Goal: Transaction & Acquisition: Purchase product/service

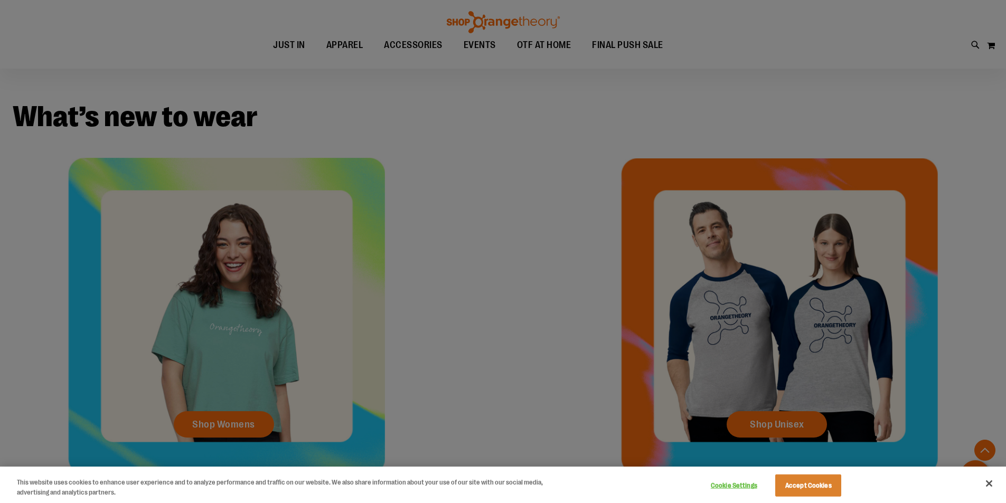
scroll to position [528, 0]
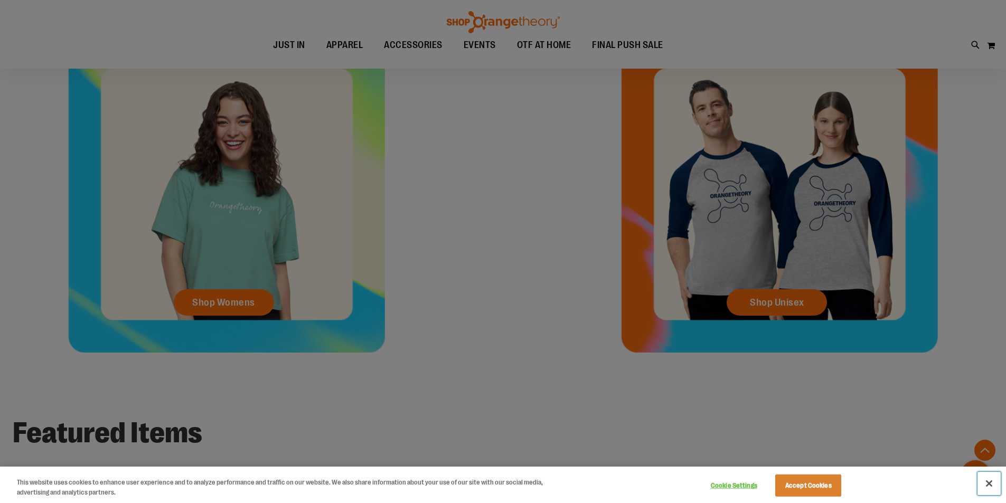
click at [988, 483] on button "Close" at bounding box center [989, 483] width 23 height 23
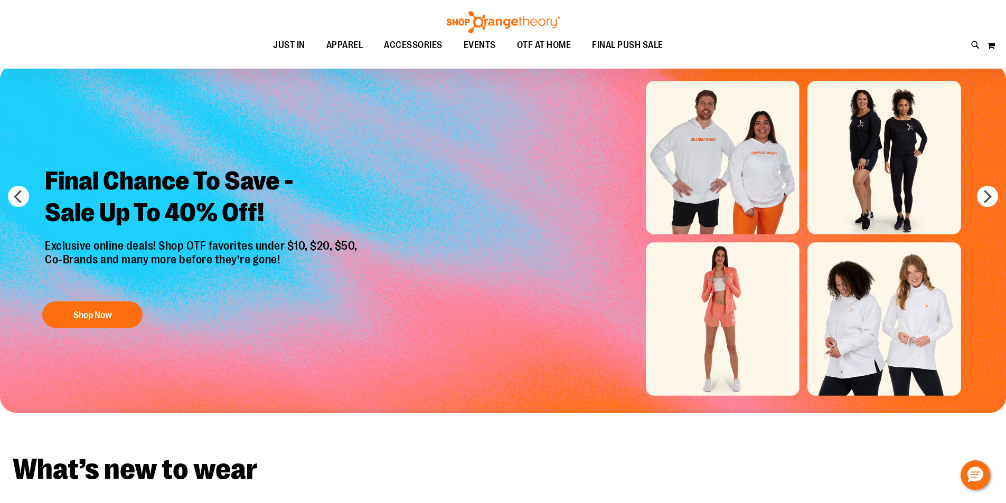
scroll to position [0, 0]
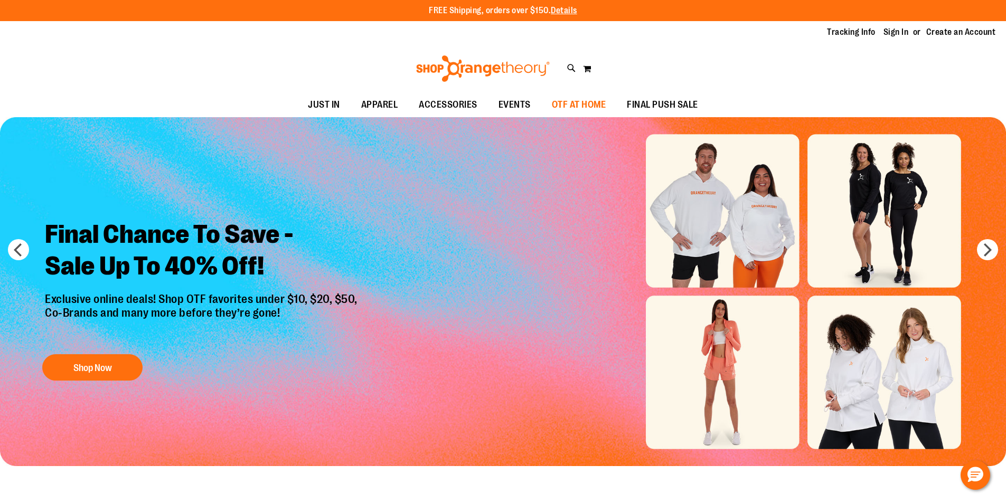
click at [582, 108] on span "OTF AT HOME" at bounding box center [579, 105] width 54 height 24
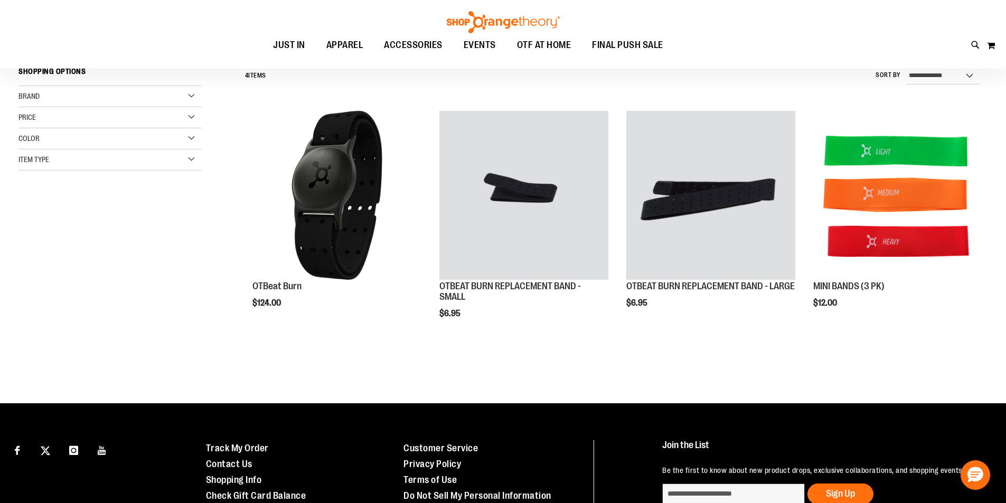
scroll to position [105, 0]
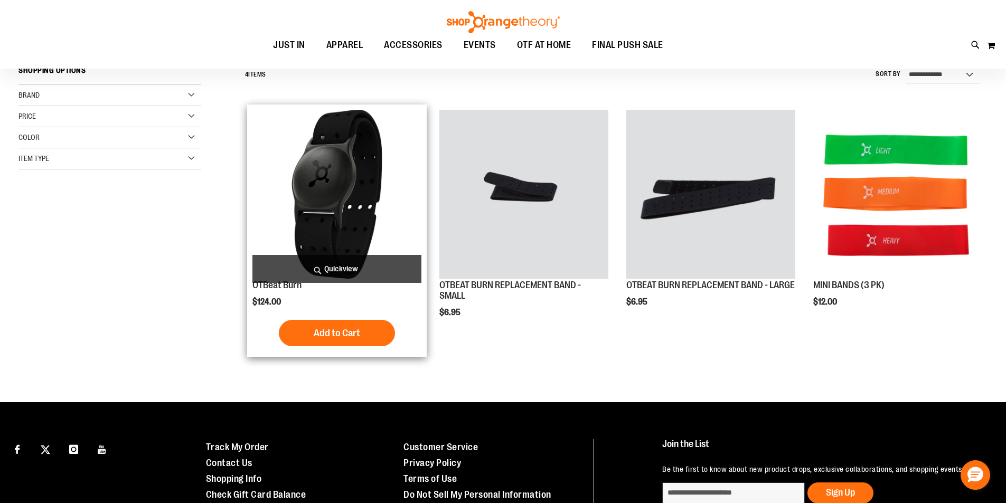
click at [292, 206] on img "product" at bounding box center [336, 194] width 169 height 169
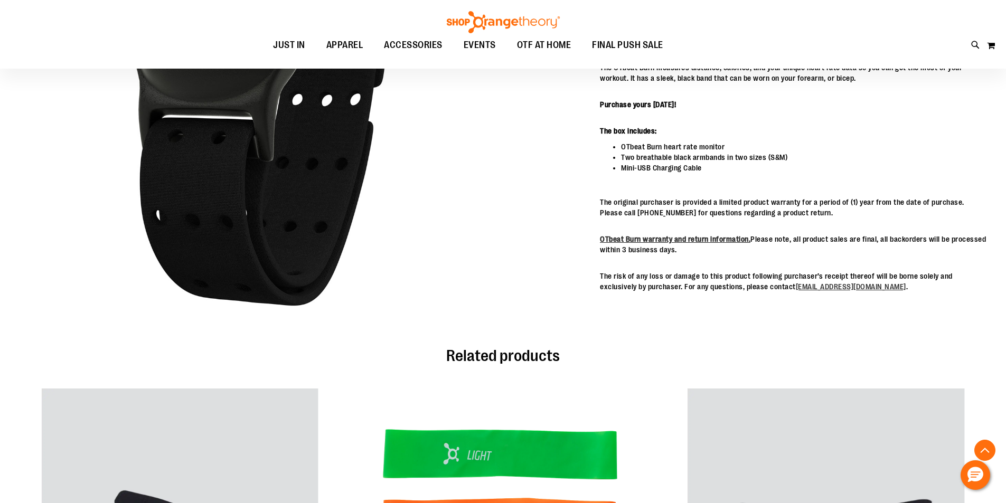
scroll to position [316, 0]
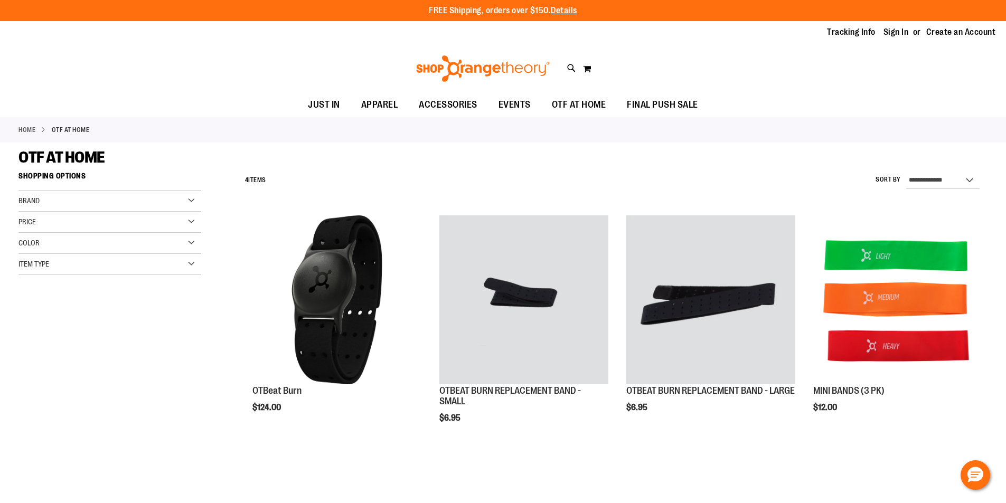
scroll to position [105, 0]
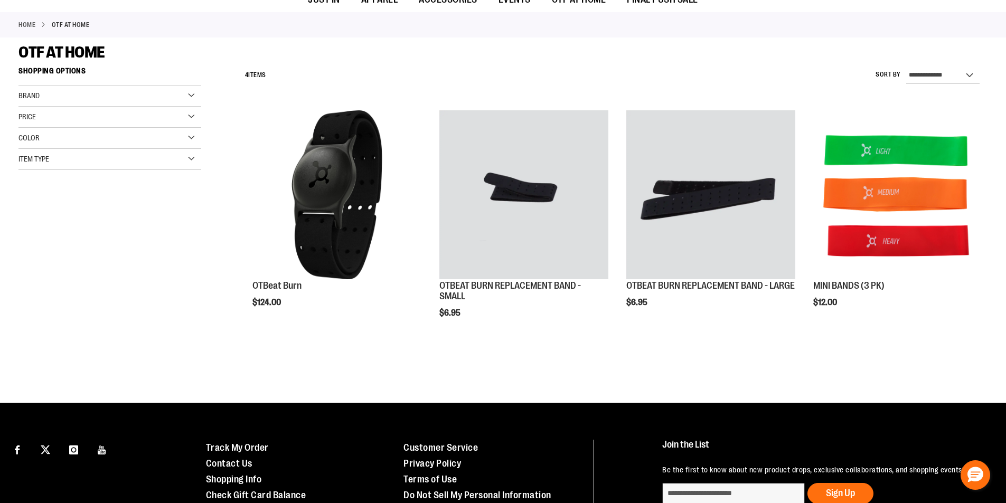
click at [32, 117] on span "Price" at bounding box center [26, 116] width 17 height 8
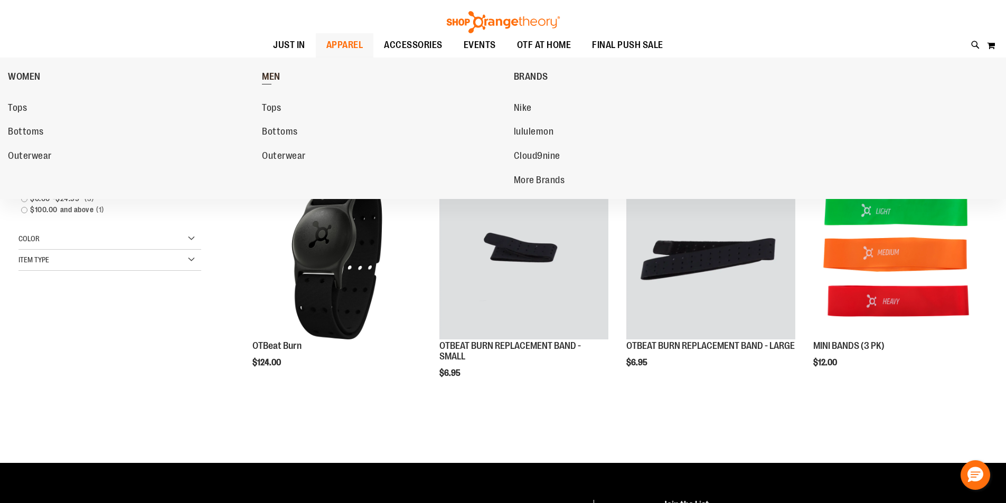
scroll to position [0, 0]
